Goal: Information Seeking & Learning: Check status

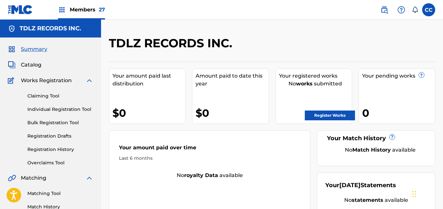
click at [85, 9] on span "Members 27" at bounding box center [87, 9] width 35 height 7
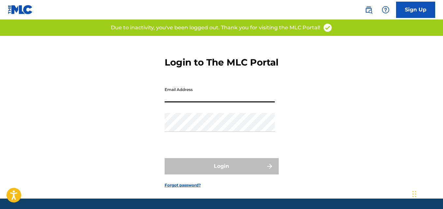
click at [177, 102] on input "Email Address" at bounding box center [220, 93] width 110 height 19
type input "[EMAIL_ADDRESS][DOMAIN_NAME]"
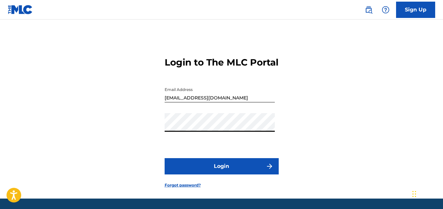
click at [202, 174] on button "Login" at bounding box center [222, 166] width 114 height 16
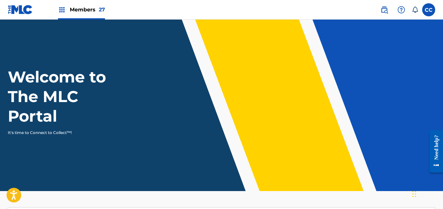
click at [93, 10] on span "Members 27" at bounding box center [87, 9] width 35 height 7
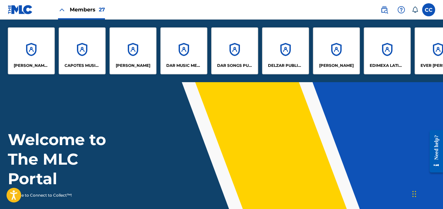
click at [338, 56] on div "[PERSON_NAME]" at bounding box center [336, 50] width 47 height 47
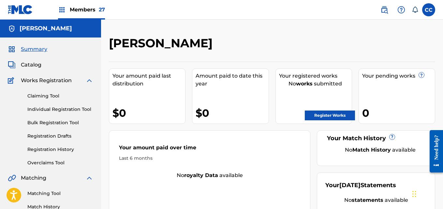
click at [82, 9] on span "Members 27" at bounding box center [87, 9] width 35 height 7
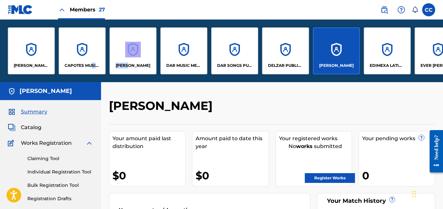
drag, startPoint x: 92, startPoint y: 79, endPoint x: 130, endPoint y: 79, distance: 38.8
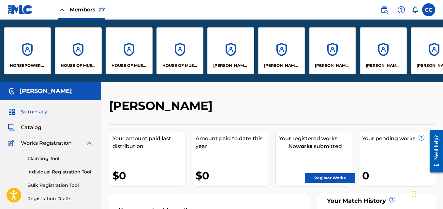
scroll to position [0, 464]
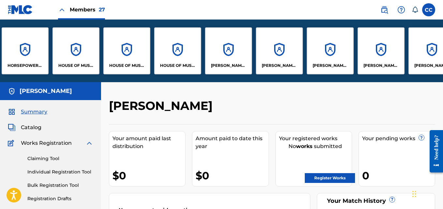
click at [218, 66] on p "[PERSON_NAME] [PERSON_NAME]" at bounding box center [229, 66] width 36 height 6
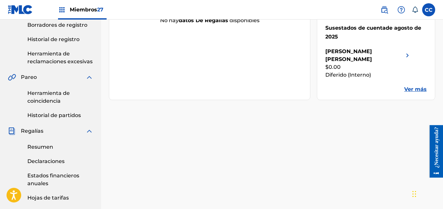
scroll to position [145, 0]
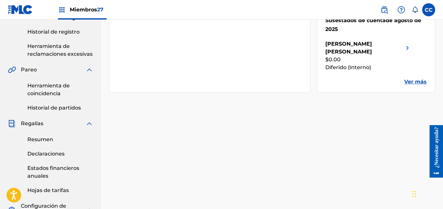
click at [417, 81] on font "Ver más" at bounding box center [415, 82] width 22 height 6
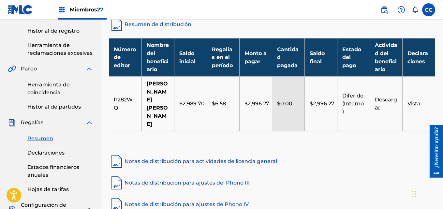
scroll to position [151, 0]
